Goal: Information Seeking & Learning: Learn about a topic

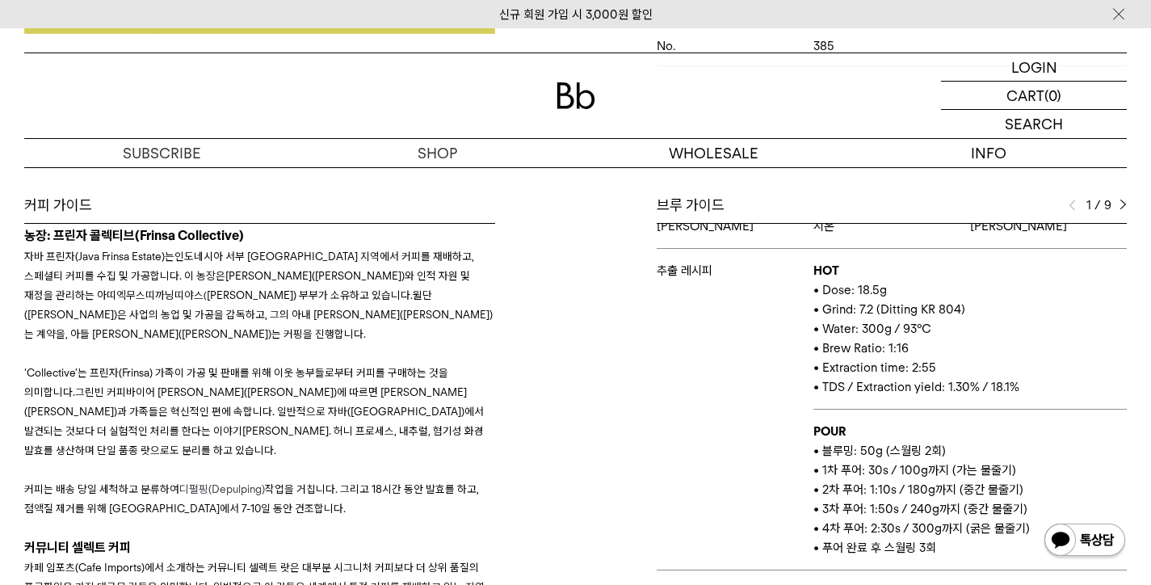
scroll to position [118, 0]
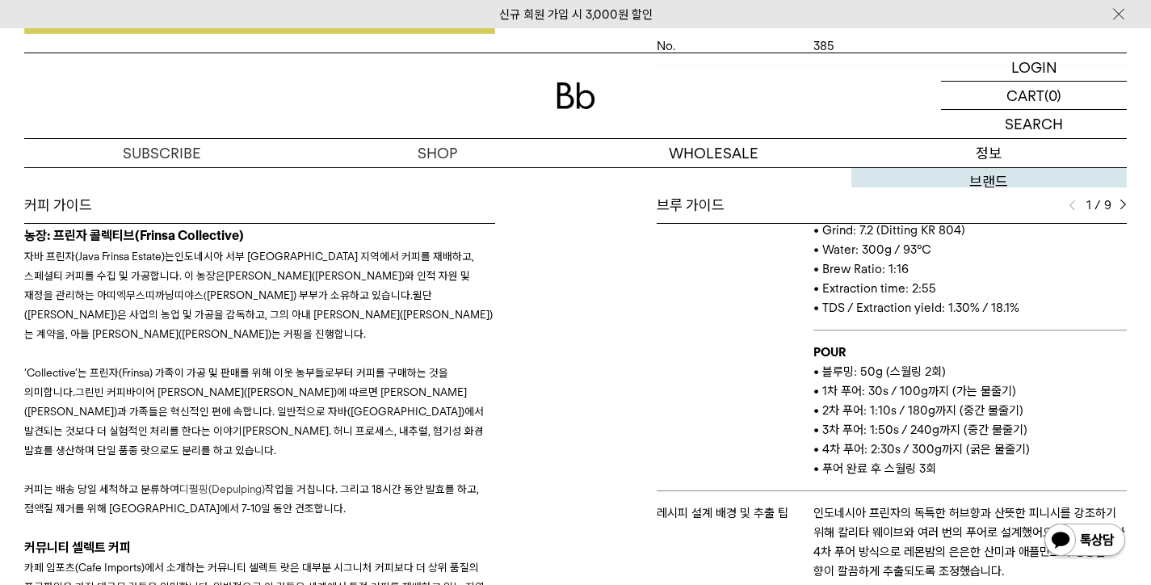
click at [1120, 172] on link "브랜드" at bounding box center [988, 181] width 275 height 27
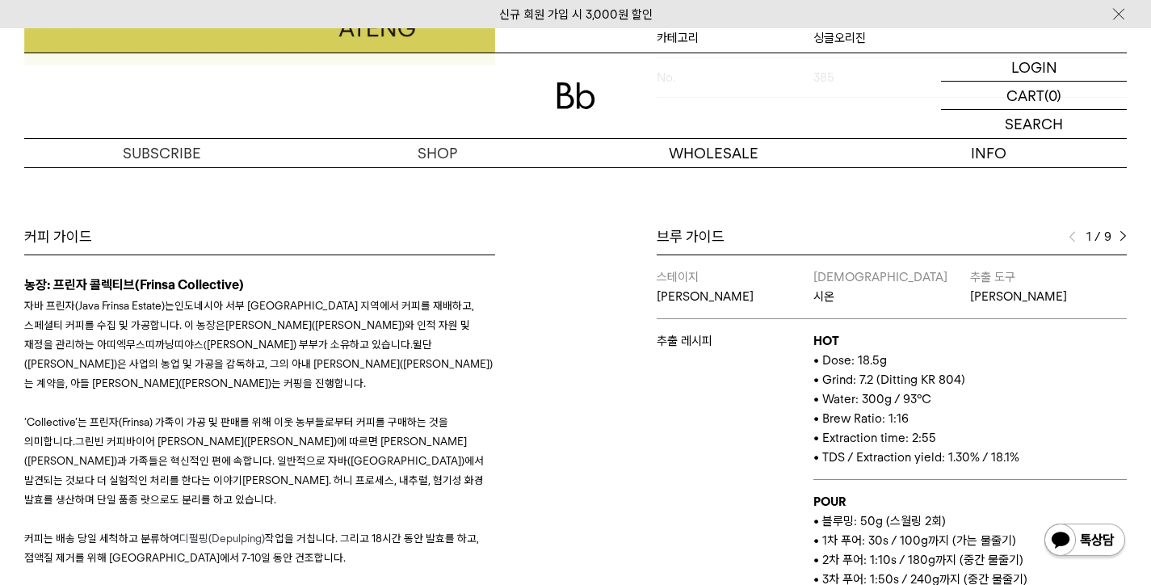
click at [1120, 231] on img at bounding box center [1123, 236] width 7 height 11
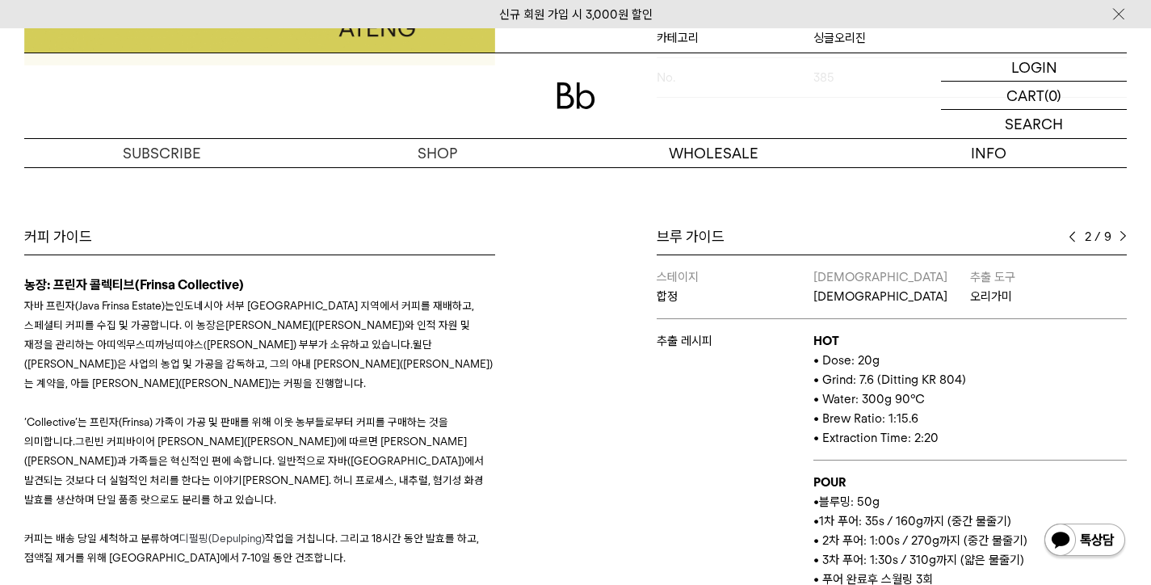
click at [1120, 231] on img at bounding box center [1123, 236] width 7 height 11
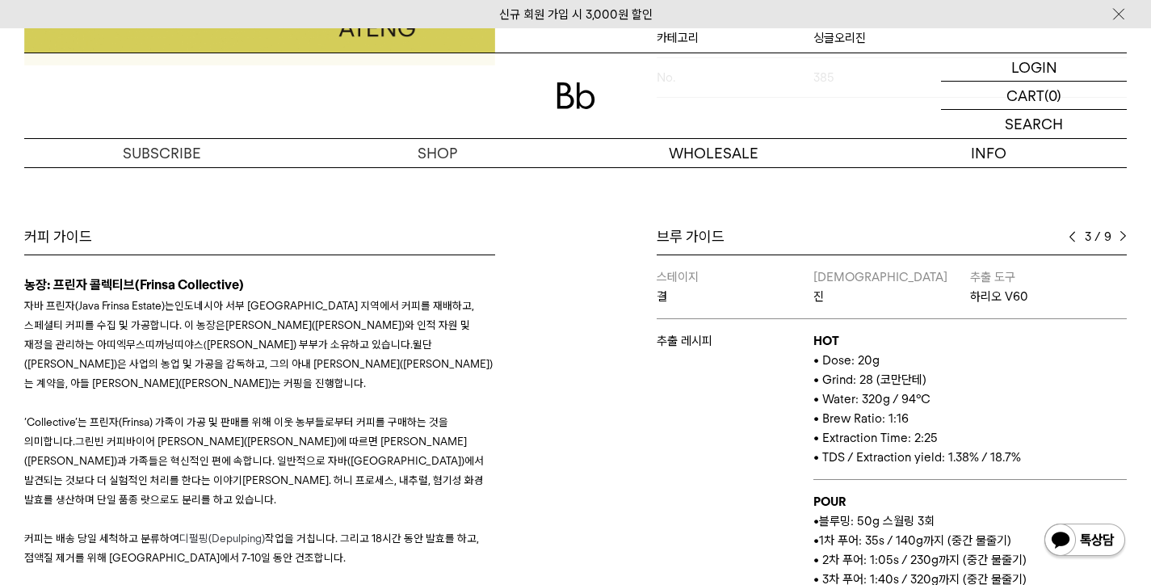
click at [1120, 231] on img at bounding box center [1123, 236] width 7 height 11
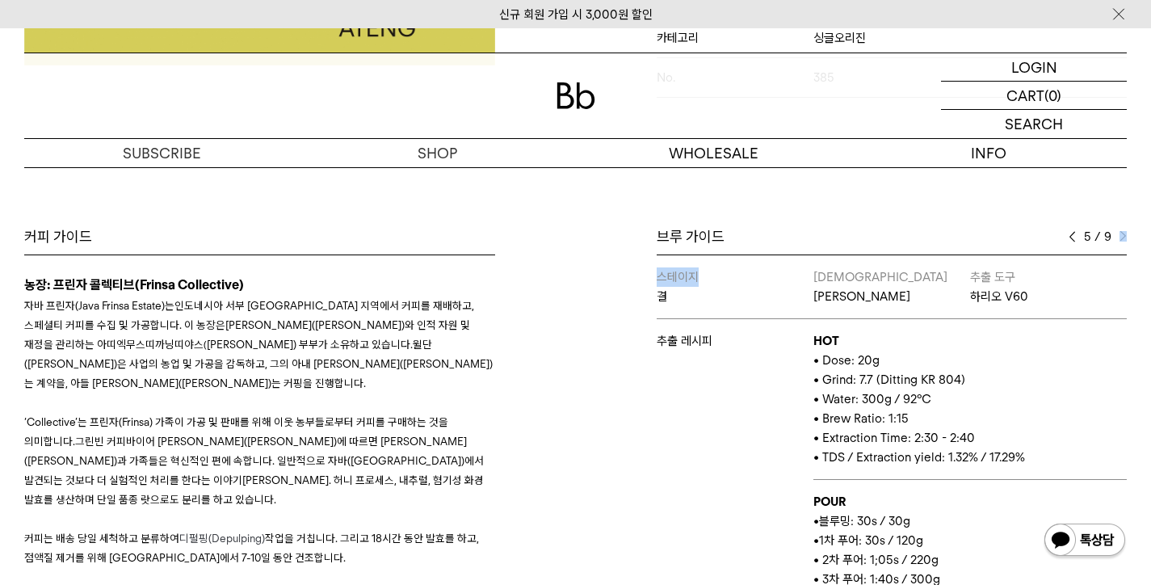
click at [1118, 227] on div "5 / 9" at bounding box center [1098, 236] width 58 height 19
click at [1055, 227] on div "브루 가이드" at bounding box center [892, 236] width 471 height 19
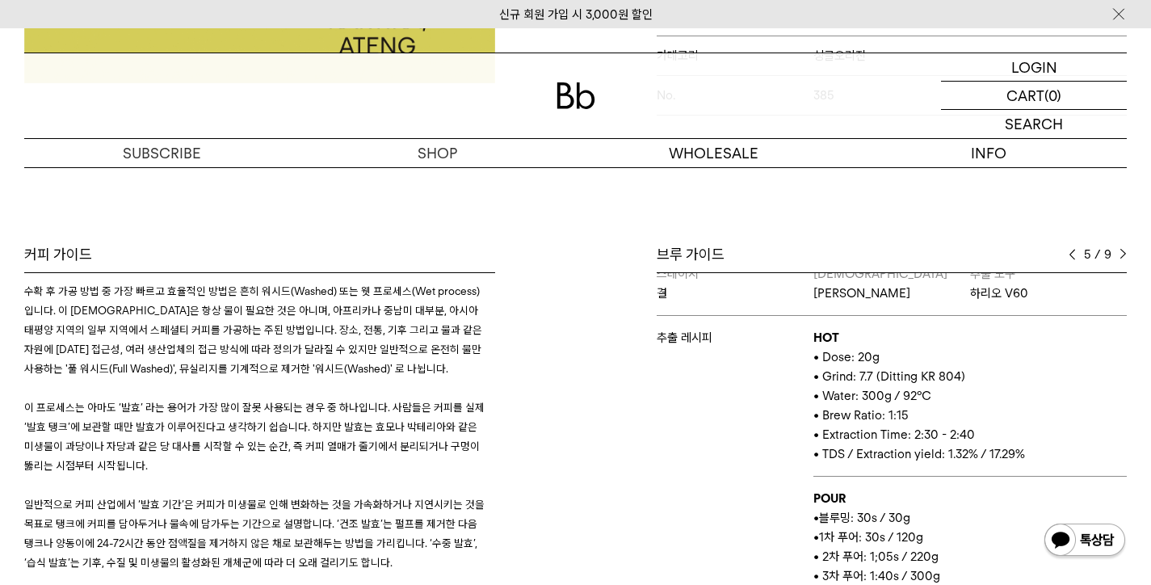
scroll to position [795, 0]
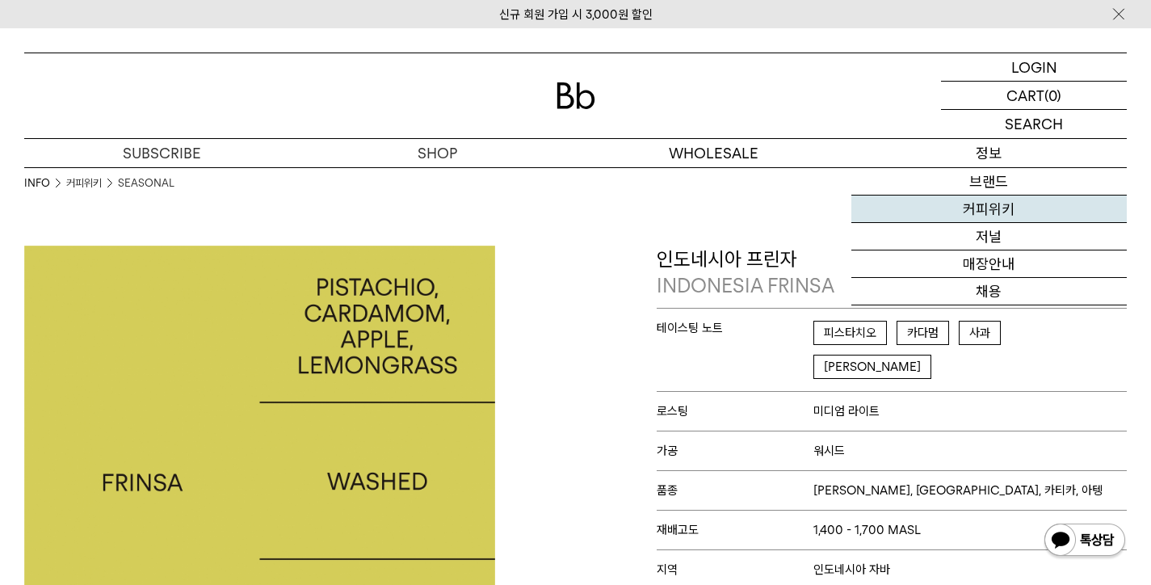
click at [970, 212] on link "커피위키" at bounding box center [988, 208] width 275 height 27
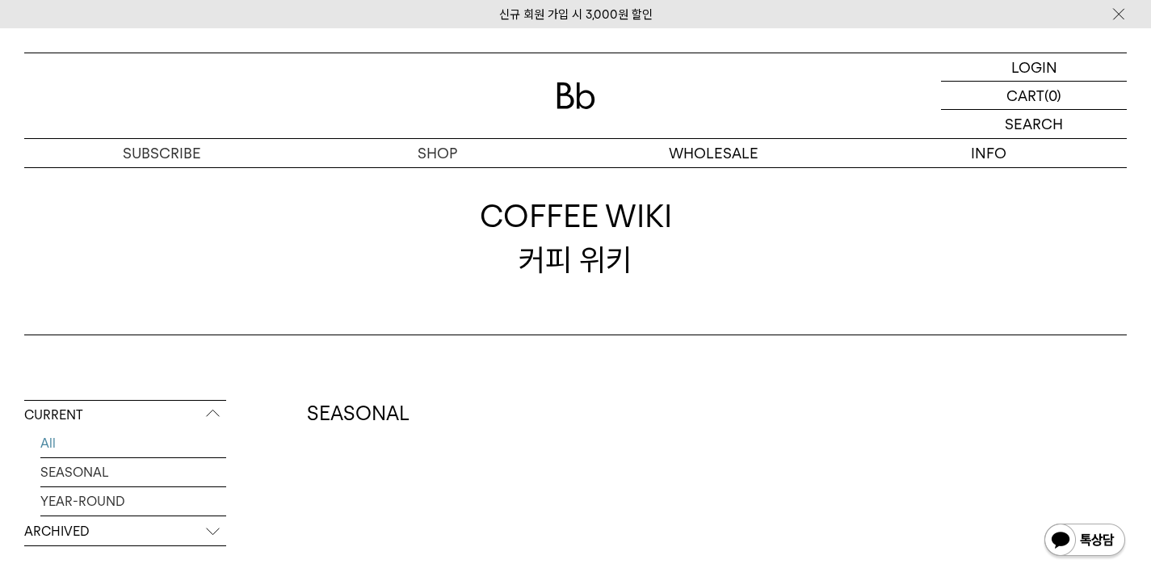
scroll to position [245, 0]
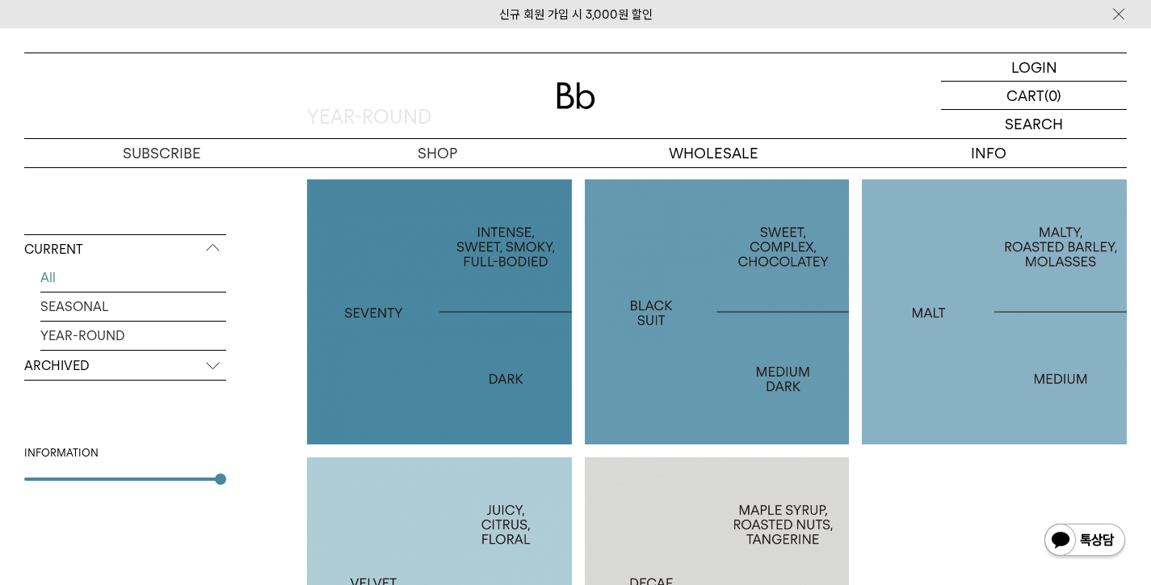
scroll to position [1094, 0]
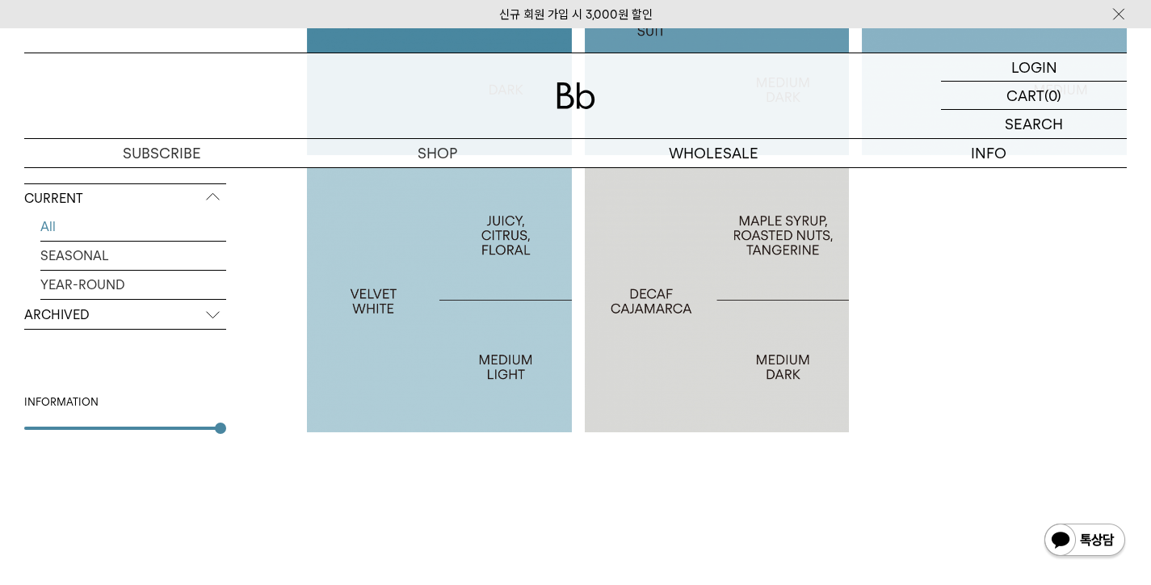
click at [128, 317] on p "ARCHIVED" at bounding box center [125, 315] width 202 height 29
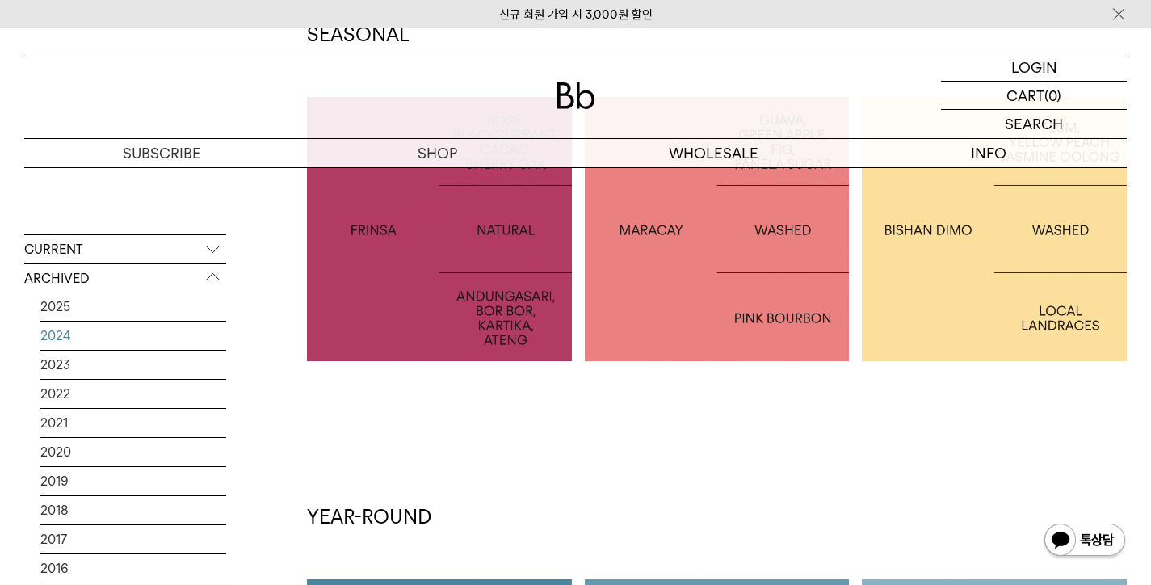
scroll to position [311, 0]
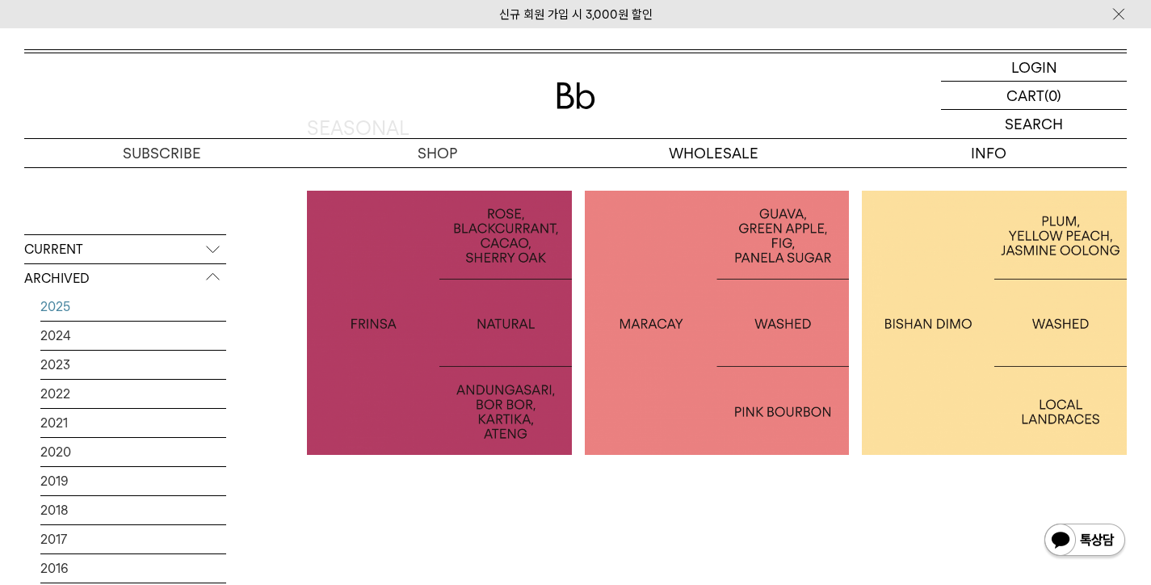
click at [106, 311] on link "2025" at bounding box center [133, 306] width 186 height 28
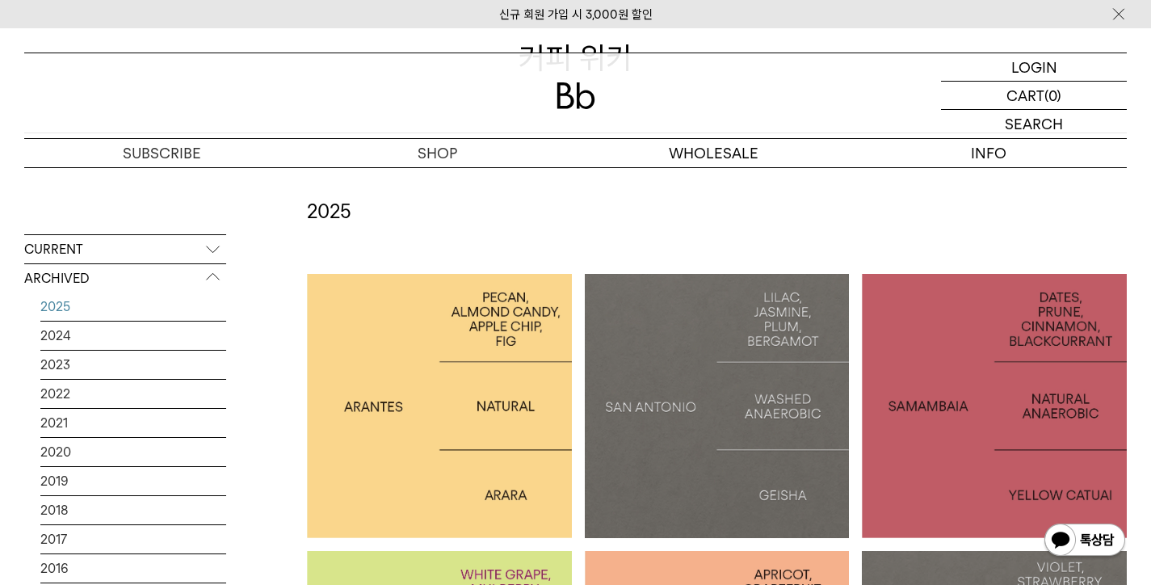
scroll to position [420, 0]
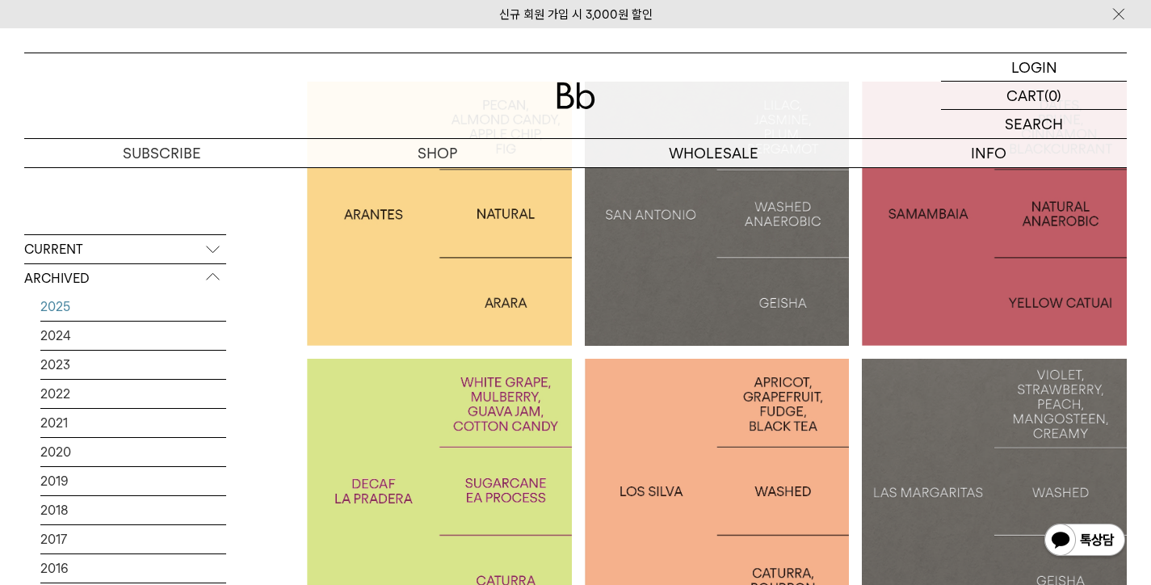
click at [86, 252] on p "CURRENT" at bounding box center [125, 249] width 202 height 29
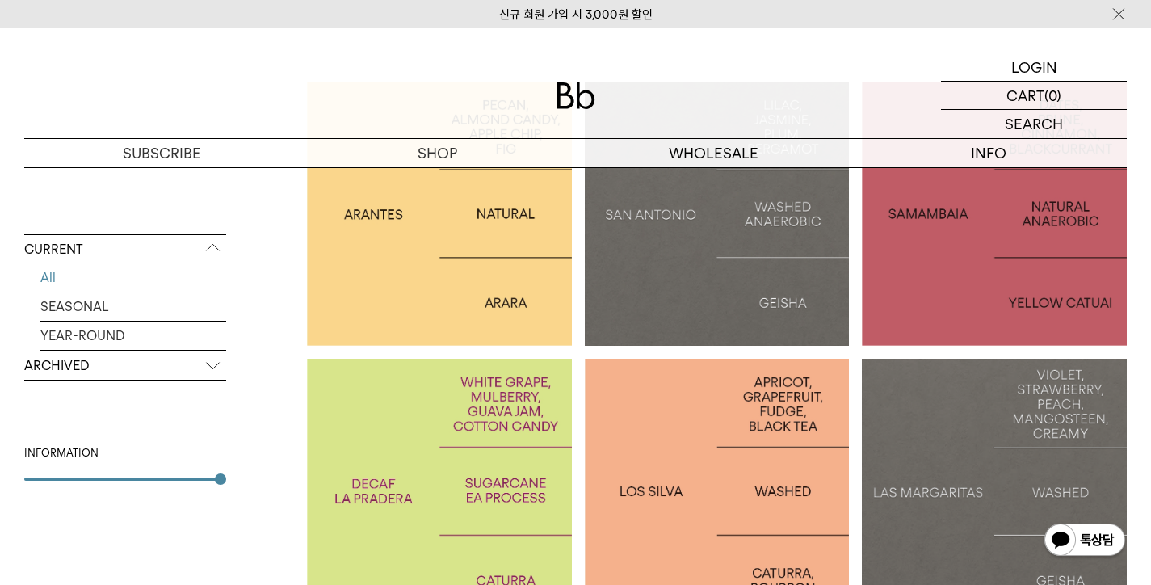
click at [76, 277] on link "All" at bounding box center [133, 277] width 186 height 28
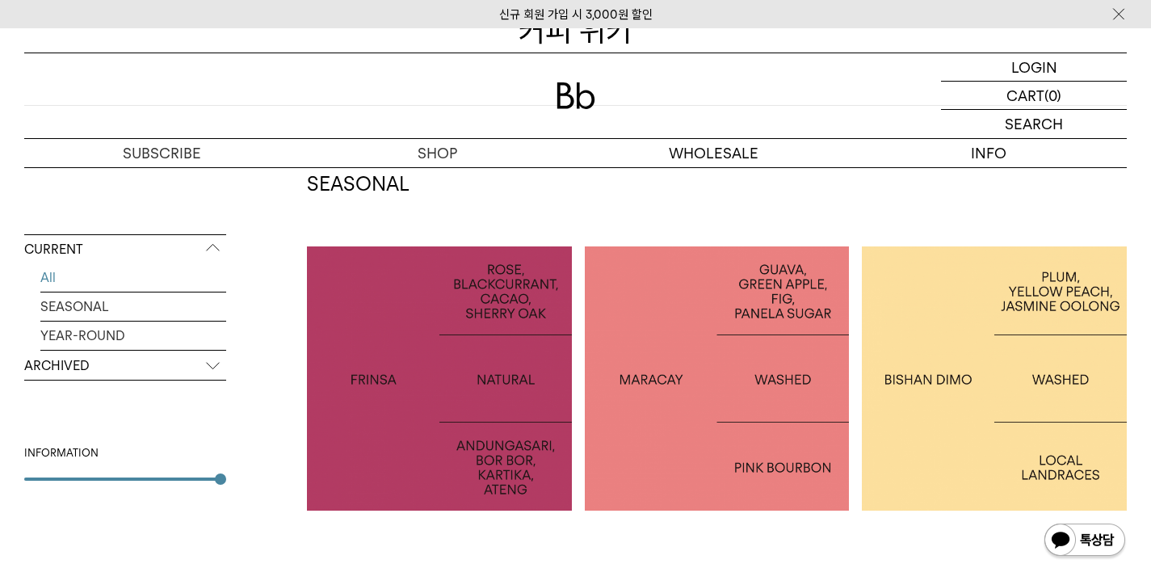
scroll to position [256, 0]
click at [510, 418] on div at bounding box center [439, 378] width 265 height 265
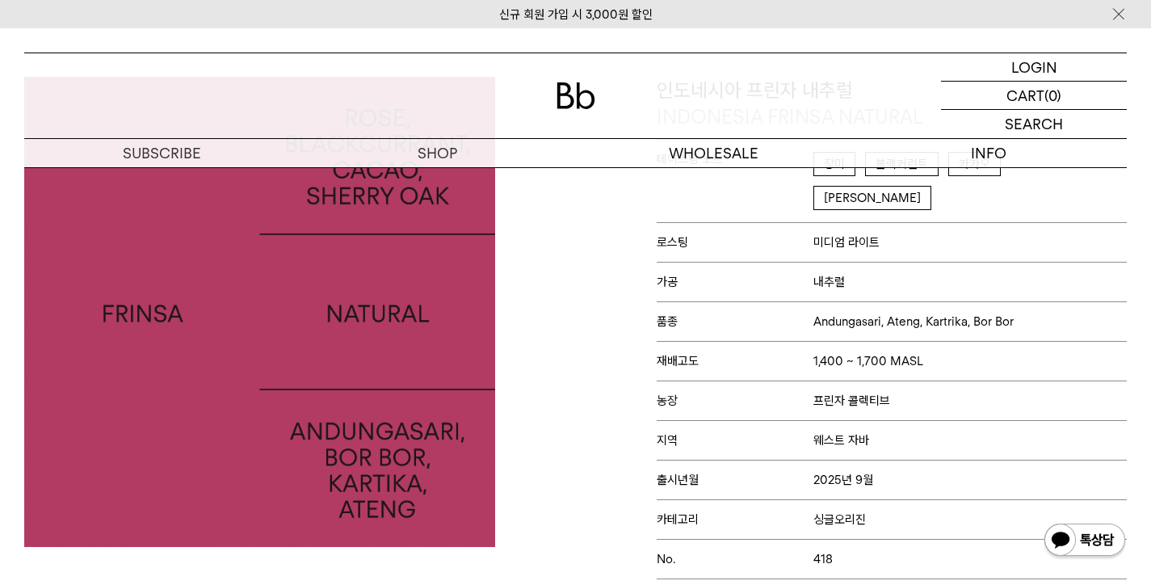
scroll to position [195, 0]
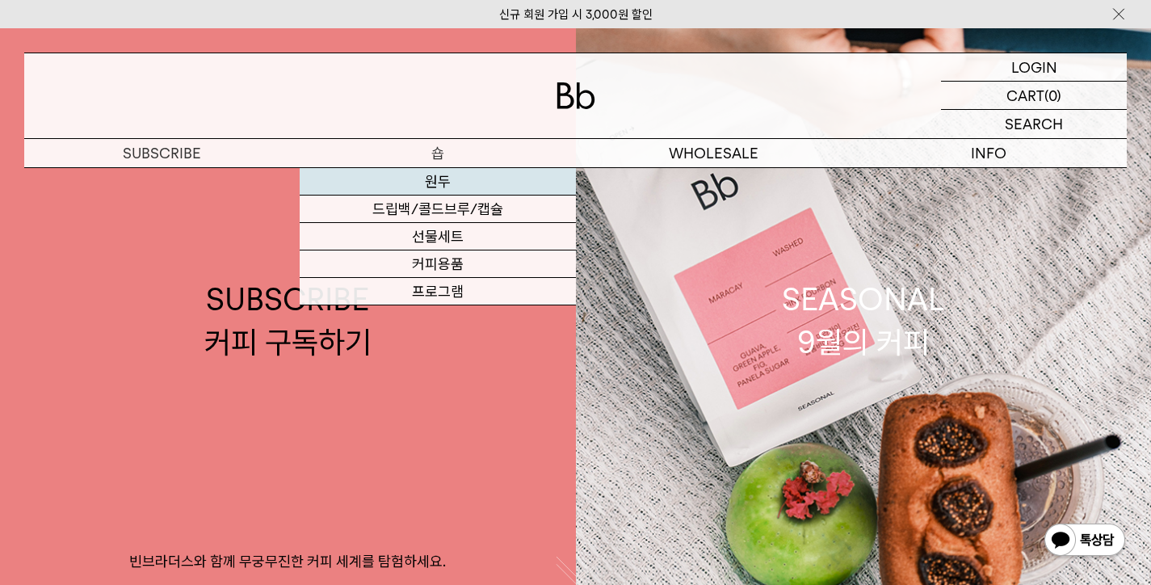
click at [400, 174] on link "원두" at bounding box center [437, 181] width 275 height 27
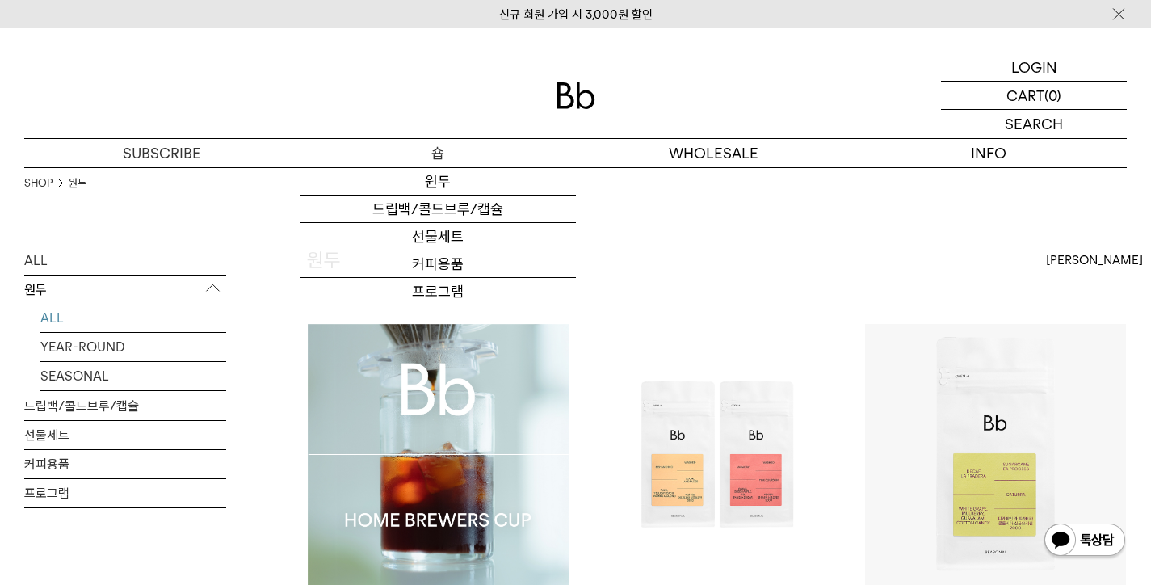
click at [0, 0] on img at bounding box center [0, 0] width 0 height 0
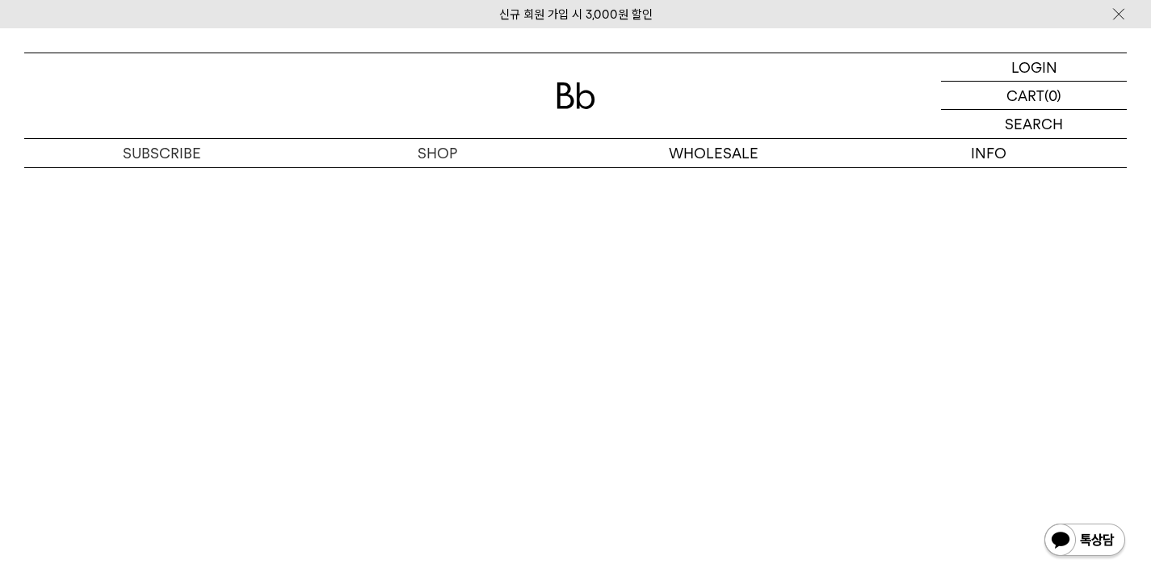
scroll to position [8394, 0]
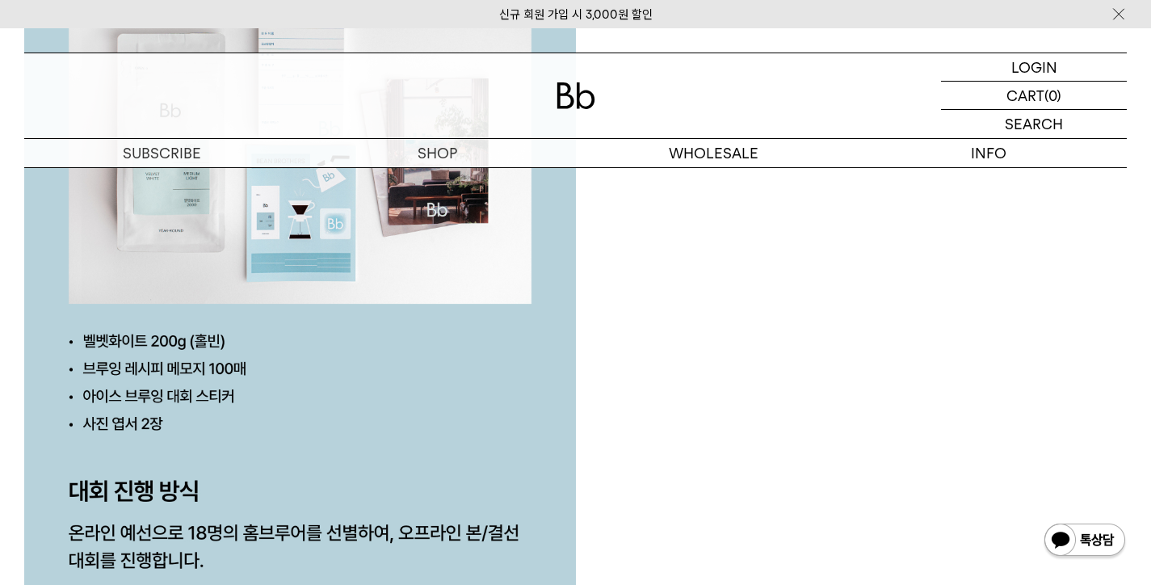
scroll to position [3903, 0]
